Goal: Find specific fact: Find specific fact

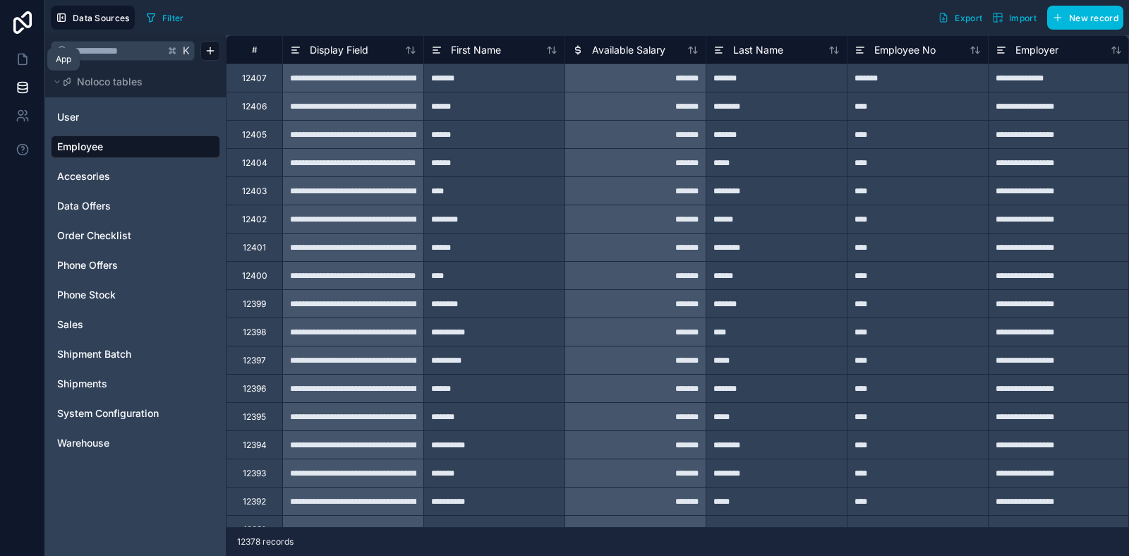
click at [25, 58] on icon at bounding box center [23, 59] width 14 height 14
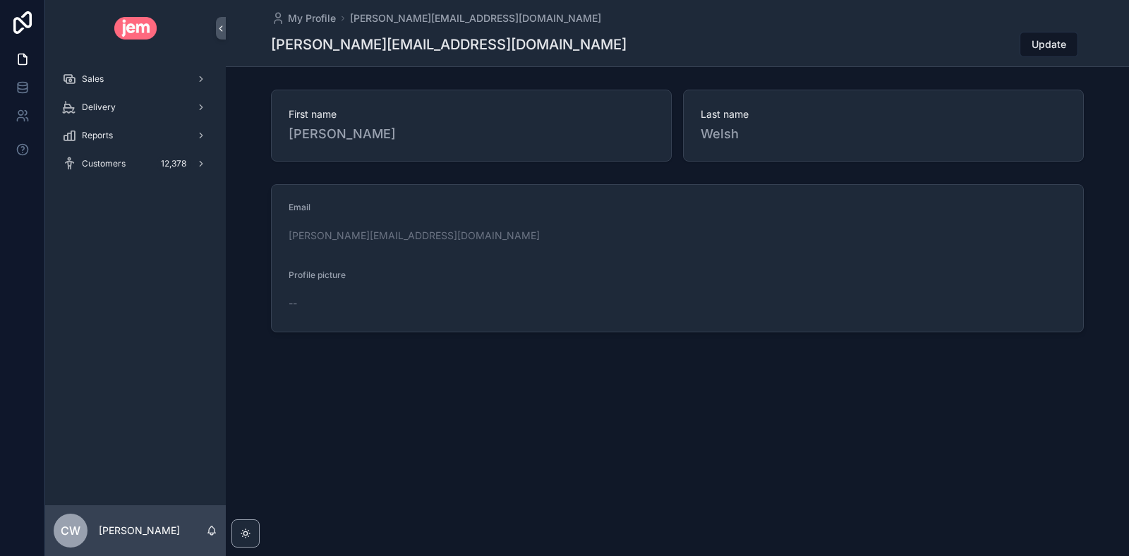
click at [126, 79] on div "Sales" at bounding box center [135, 79] width 147 height 23
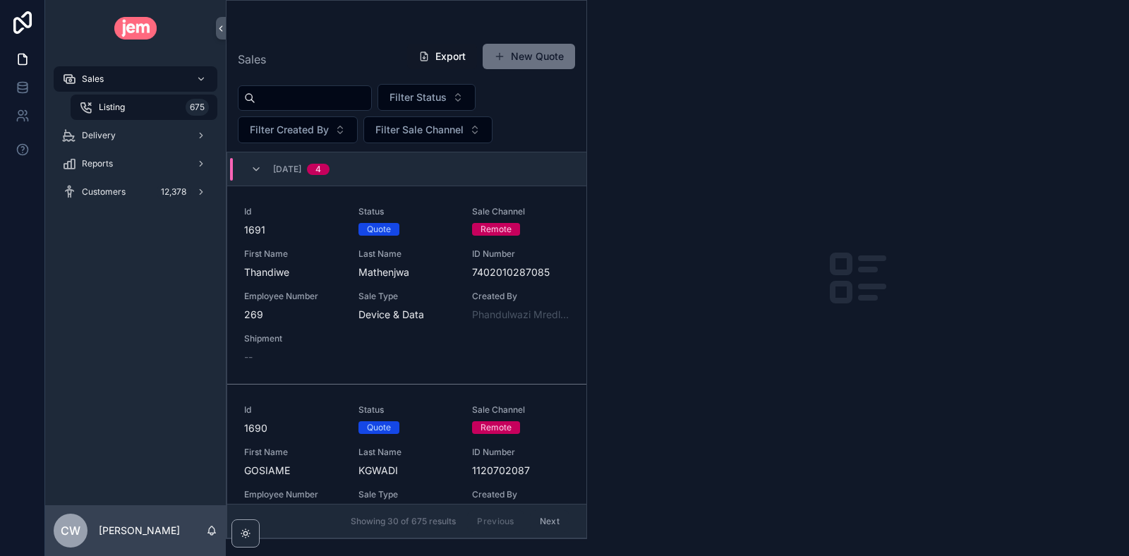
click at [314, 102] on input "scrollable content" at bounding box center [313, 98] width 116 height 20
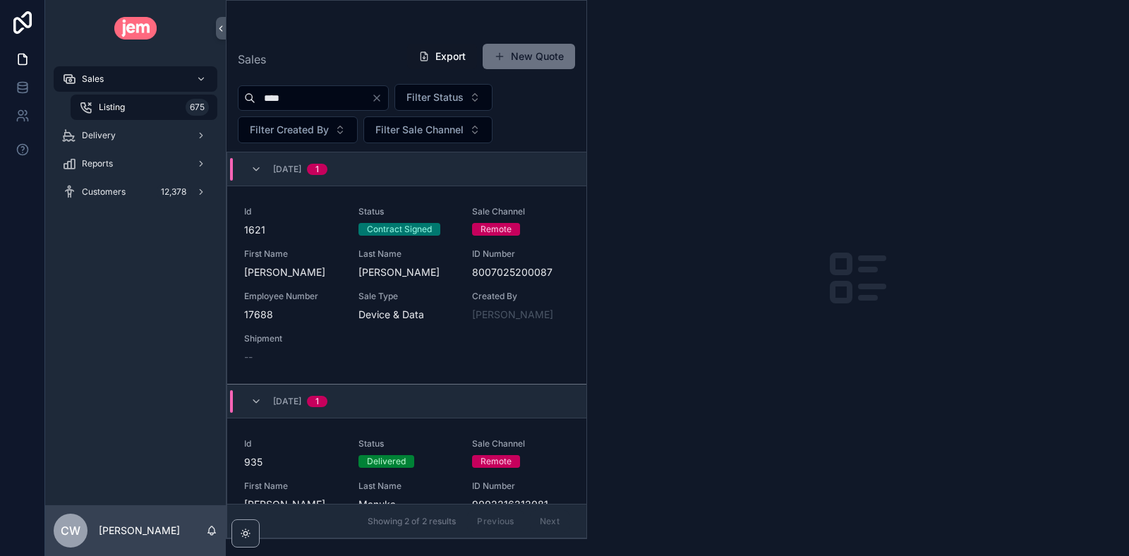
type input "****"
click at [418, 200] on link "Id 1621 Status Contract Signed Sale Channel Remote First Name [PERSON_NAME] Las…" at bounding box center [406, 285] width 359 height 198
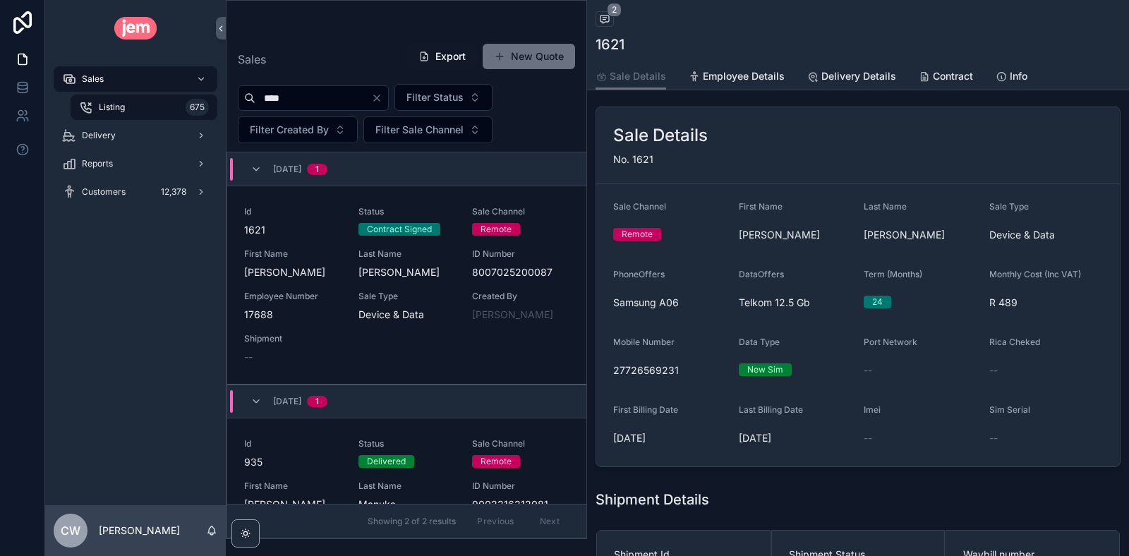
scroll to position [71, 0]
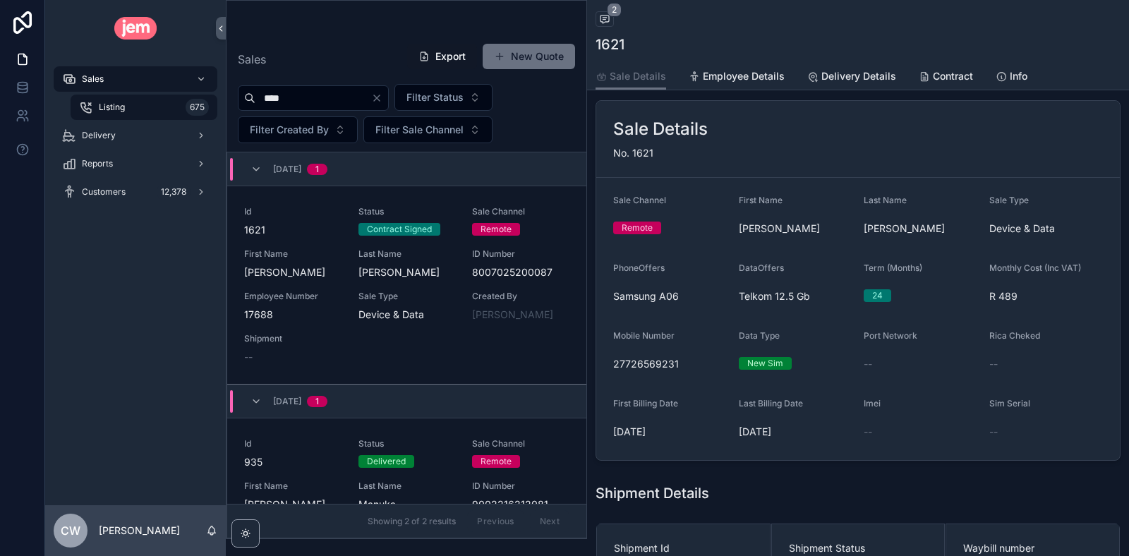
click at [96, 144] on div "Delivery" at bounding box center [135, 135] width 147 height 23
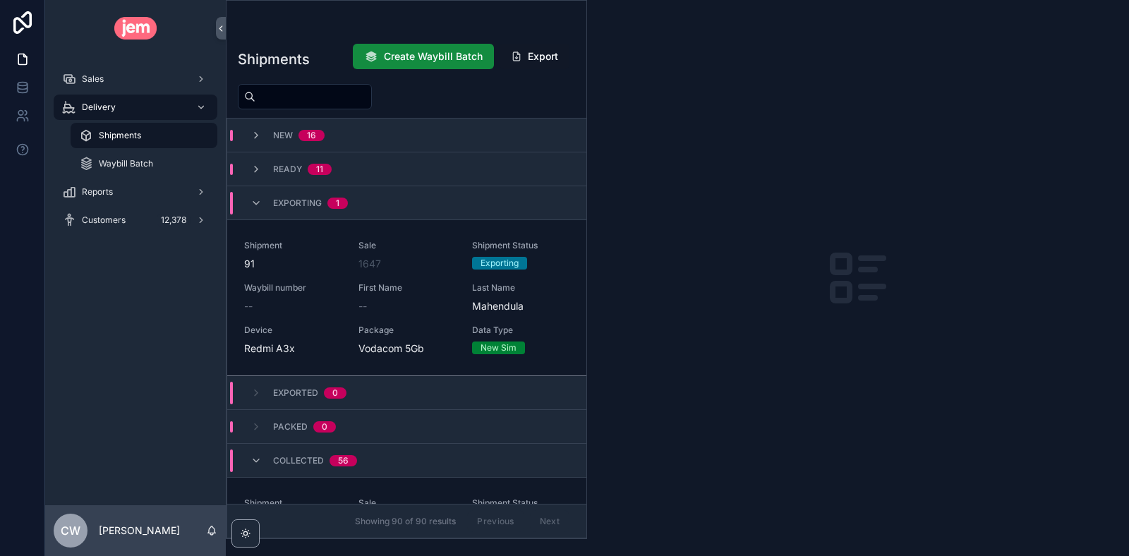
click at [353, 164] on div "Ready 11" at bounding box center [406, 169] width 359 height 34
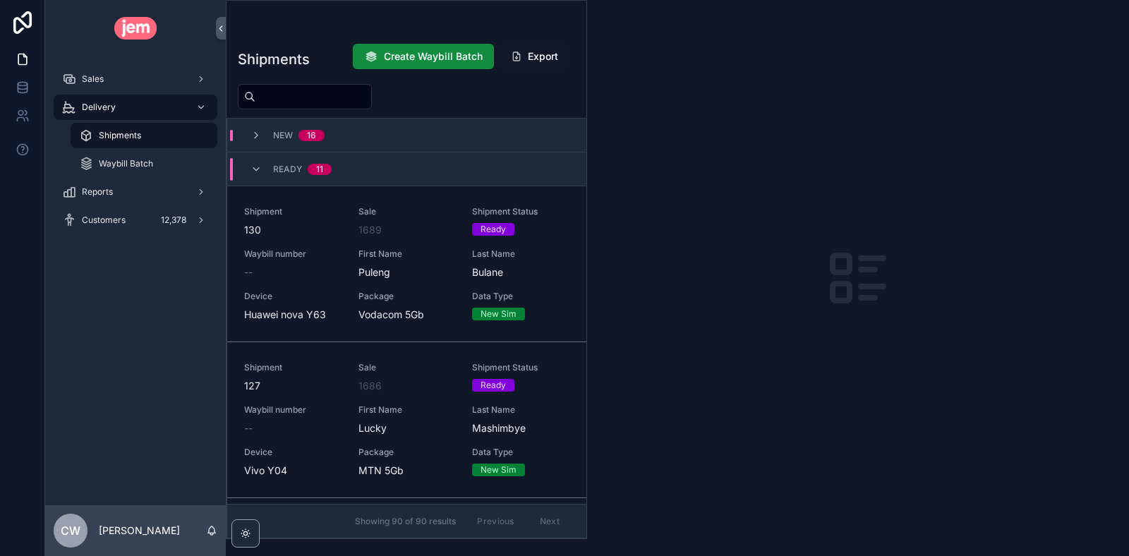
click at [258, 135] on icon "scrollable content" at bounding box center [255, 135] width 11 height 11
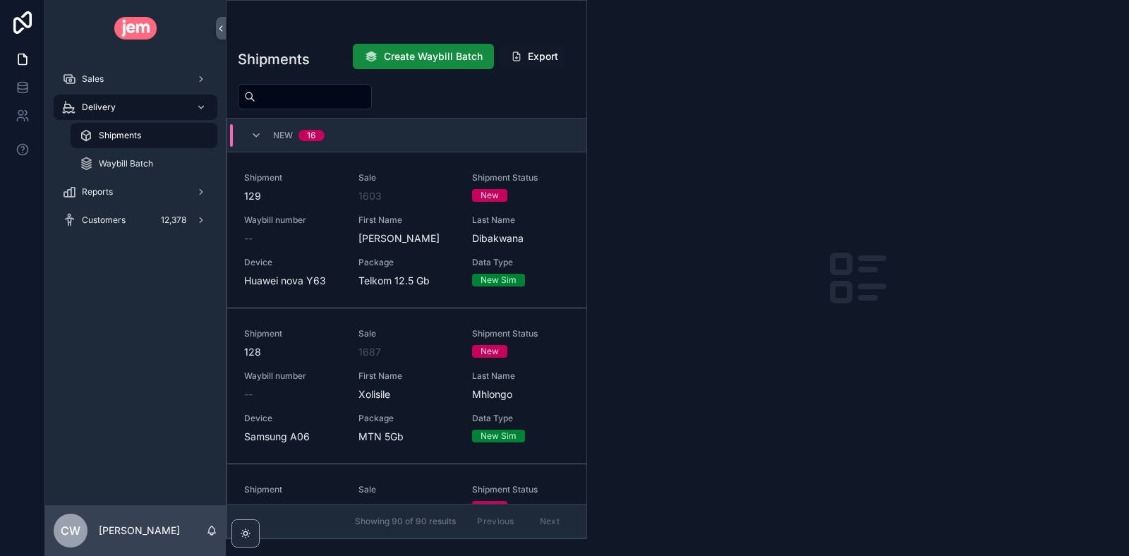
click at [101, 81] on span "Sales" at bounding box center [93, 78] width 22 height 11
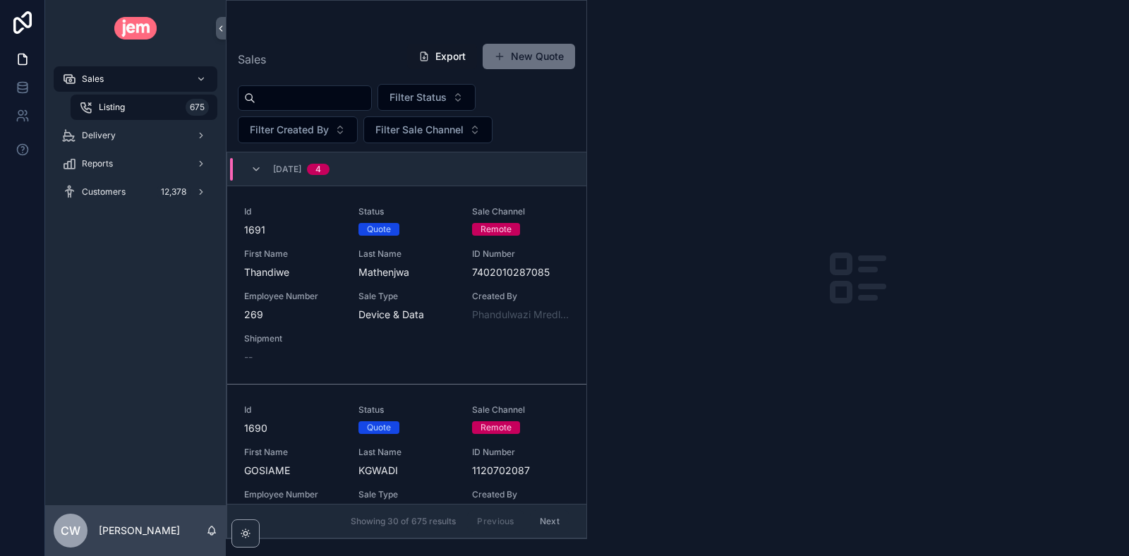
click at [140, 112] on div "Listing 675" at bounding box center [144, 107] width 130 height 23
click at [346, 97] on input "scrollable content" at bounding box center [313, 98] width 116 height 20
type input "****"
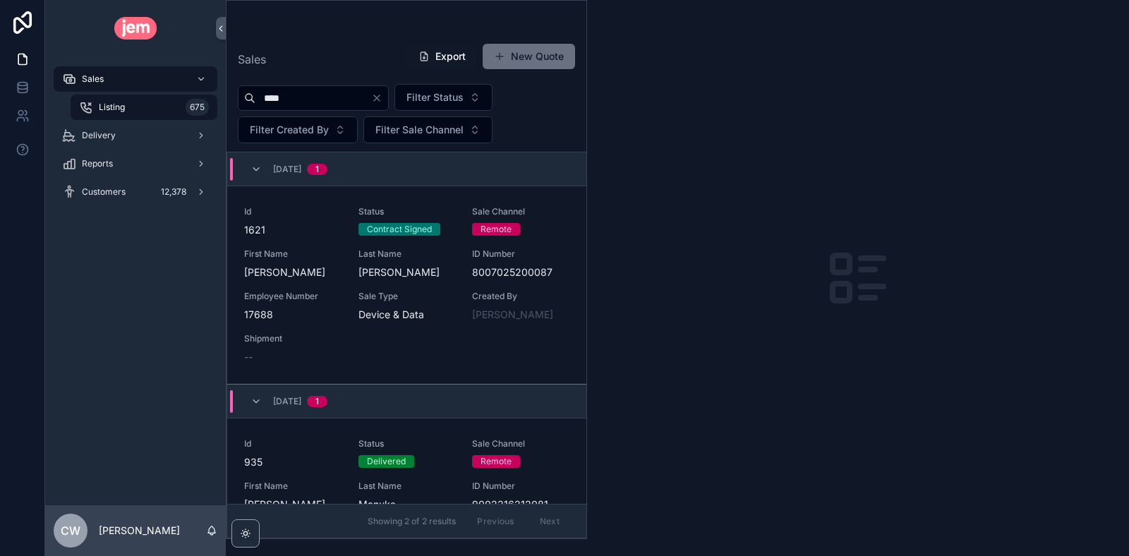
click at [438, 285] on div "Id 1621 Status Contract Signed Sale Channel Remote First Name [PERSON_NAME] Las…" at bounding box center [406, 285] width 325 height 158
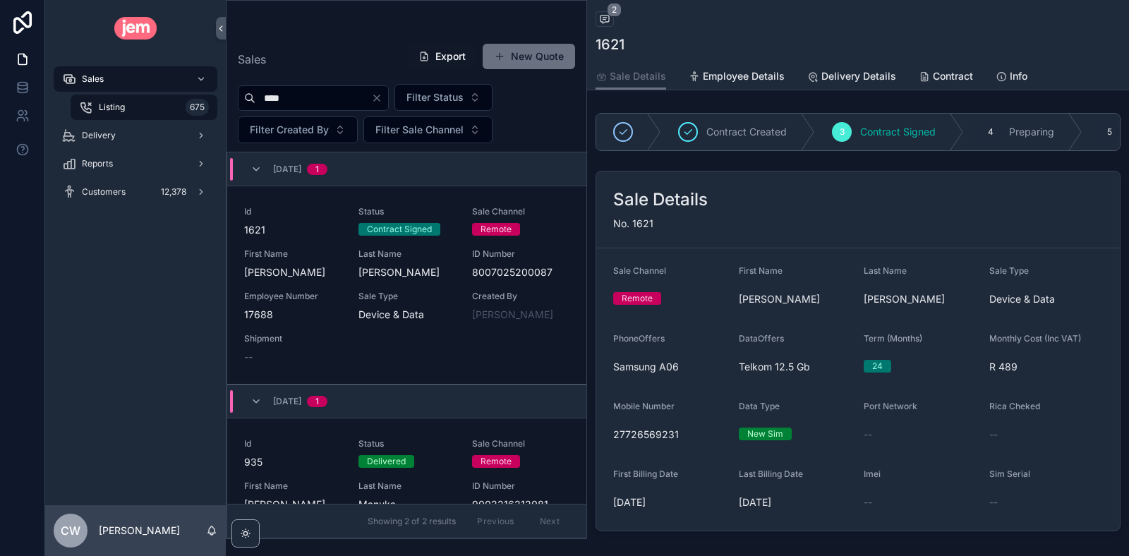
click at [952, 351] on div "Term (Months) 24" at bounding box center [921, 355] width 114 height 45
click at [746, 76] on span "Employee Details" at bounding box center [744, 76] width 82 height 14
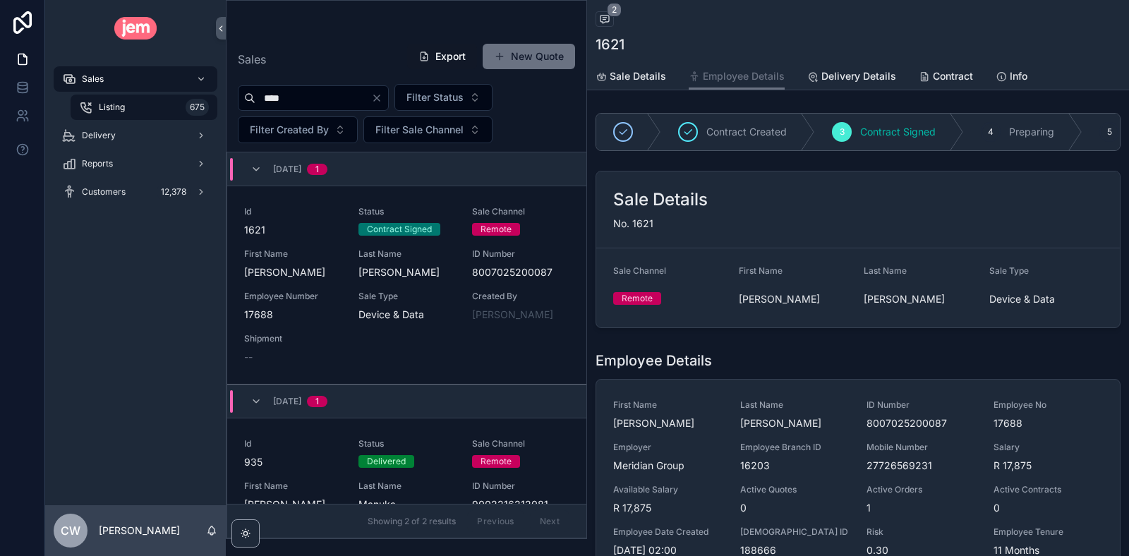
scroll to position [29, 0]
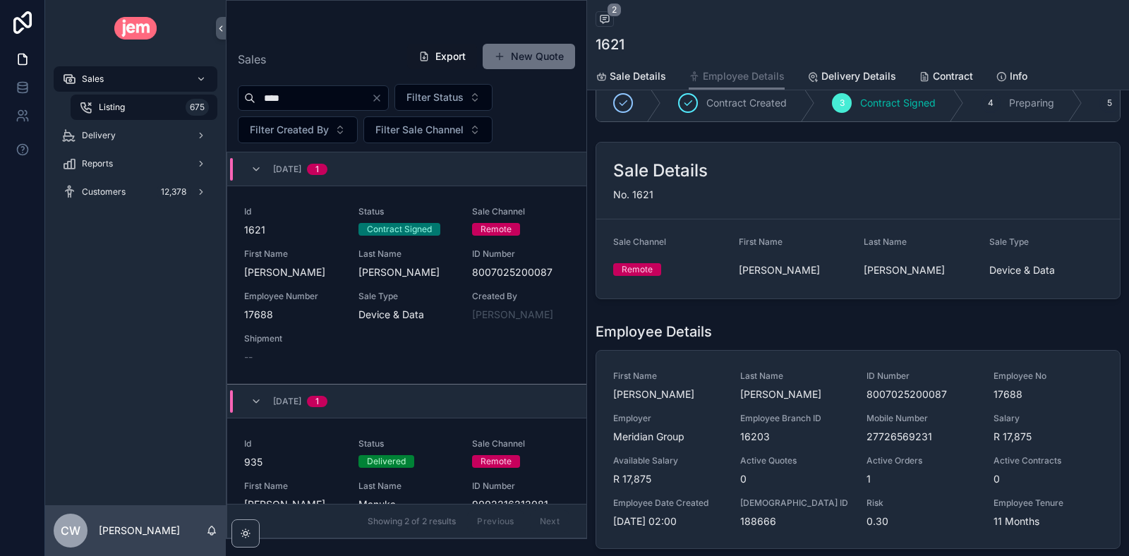
drag, startPoint x: 947, startPoint y: 397, endPoint x: 902, endPoint y: 391, distance: 45.6
click at [902, 391] on span "8007025200087" at bounding box center [921, 394] width 110 height 14
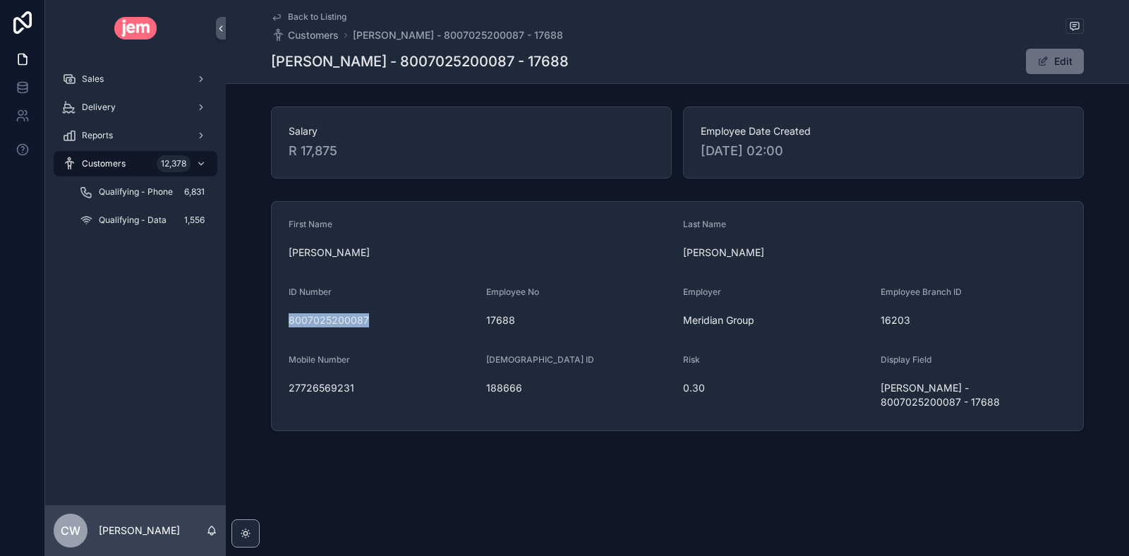
drag, startPoint x: 365, startPoint y: 320, endPoint x: 284, endPoint y: 326, distance: 81.4
click at [284, 326] on form "First Name [PERSON_NAME] Last Name [PERSON_NAME] ID Number 8007025200087 Employ…" at bounding box center [677, 316] width 811 height 229
copy span "8007025200087"
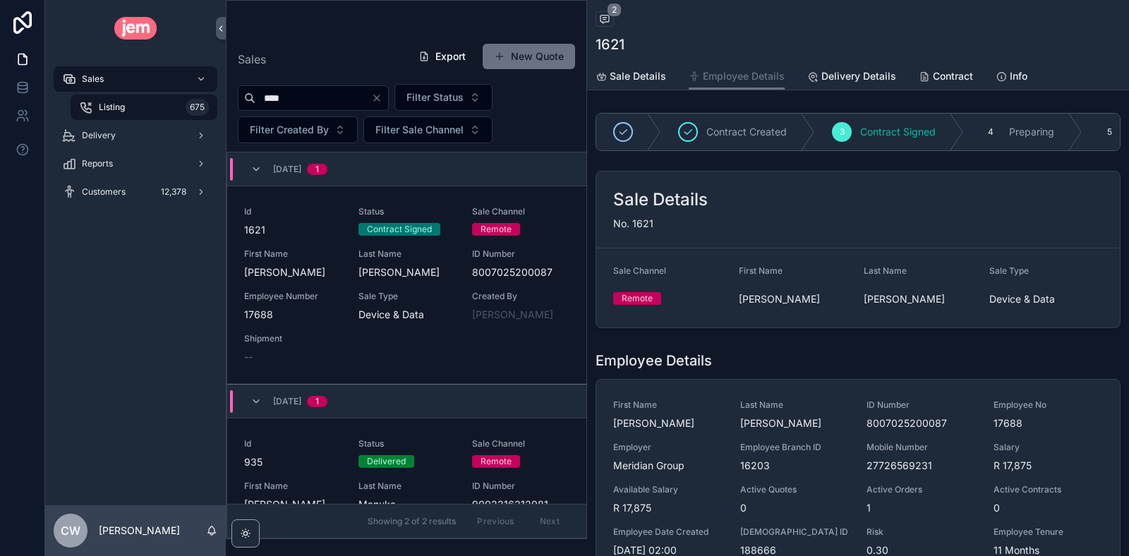
click at [113, 138] on span "Delivery" at bounding box center [99, 135] width 34 height 11
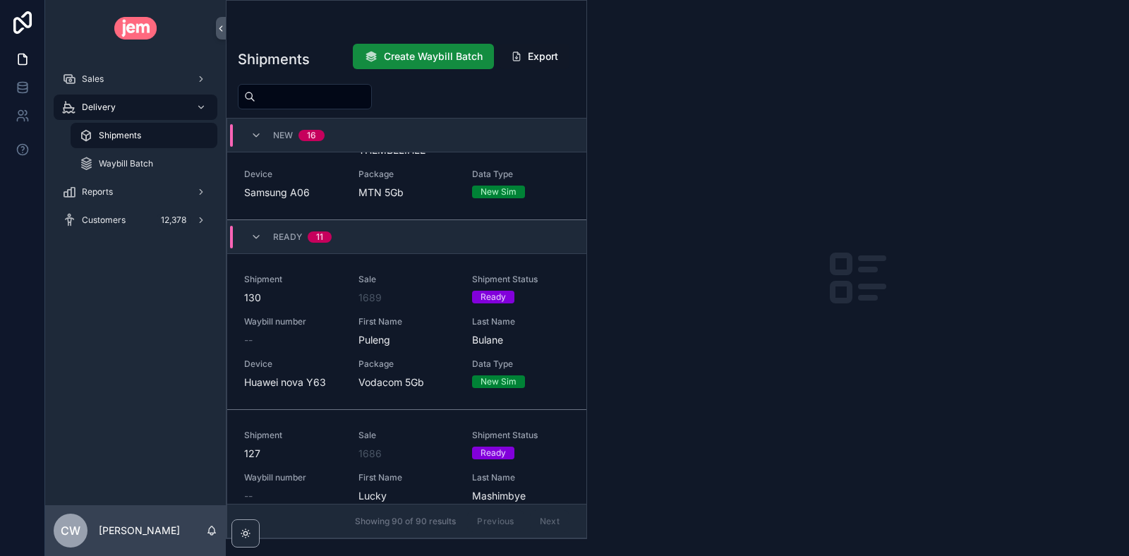
scroll to position [2464, 0]
